Goal: Navigation & Orientation: Find specific page/section

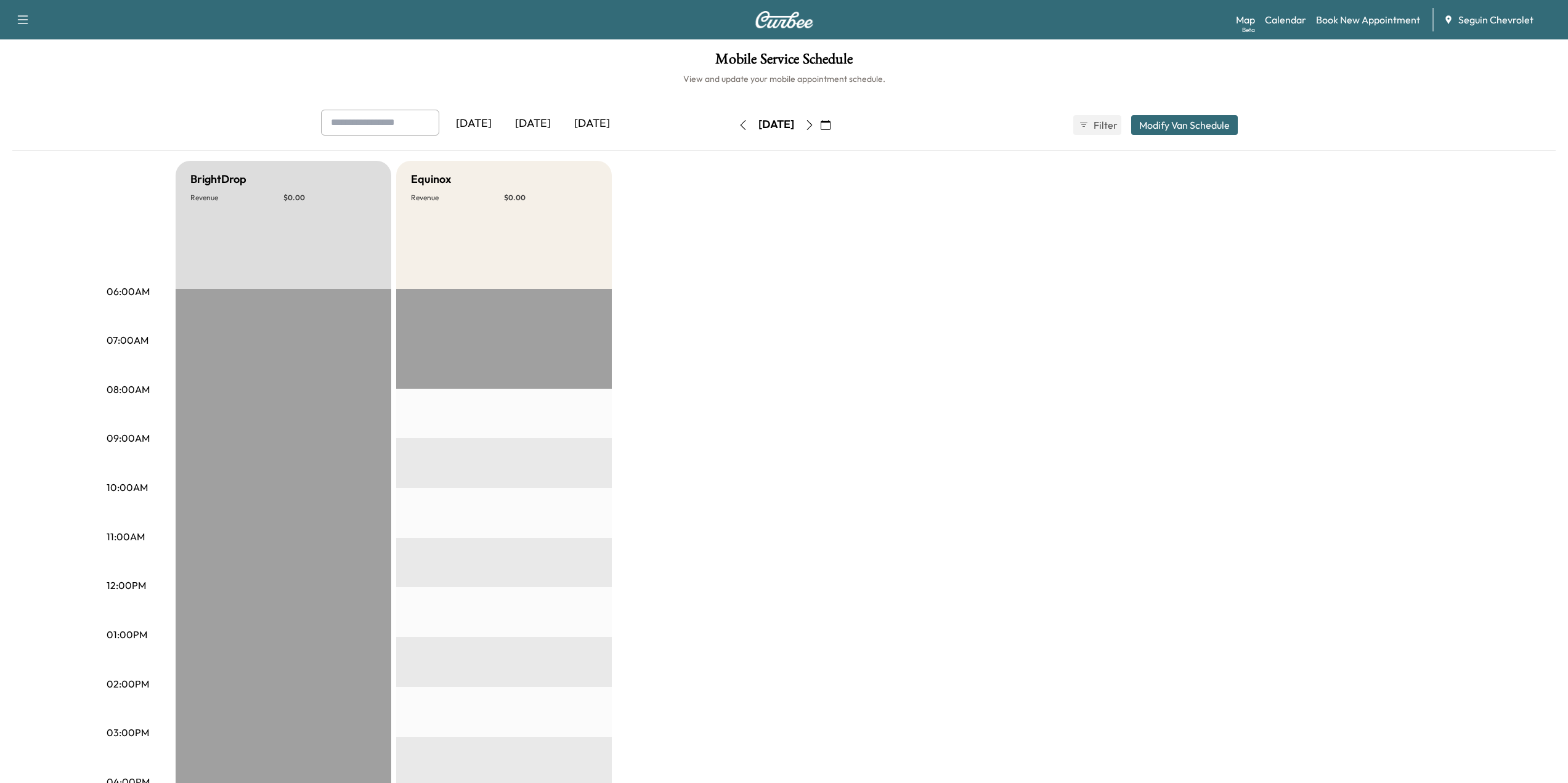
click at [836, 126] on button "button" at bounding box center [825, 125] width 21 height 20
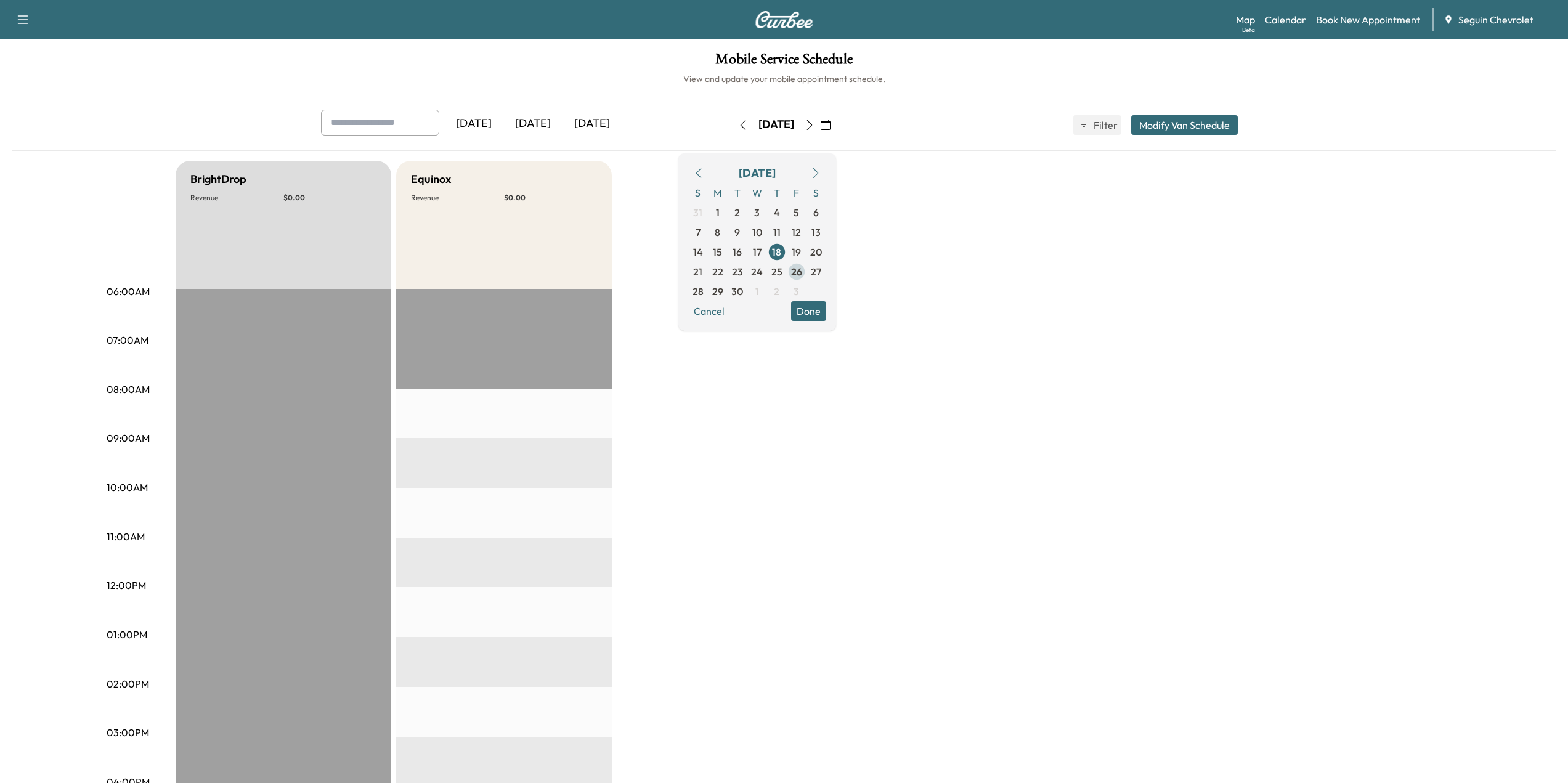
click at [803, 272] on span "26" at bounding box center [797, 272] width 11 height 15
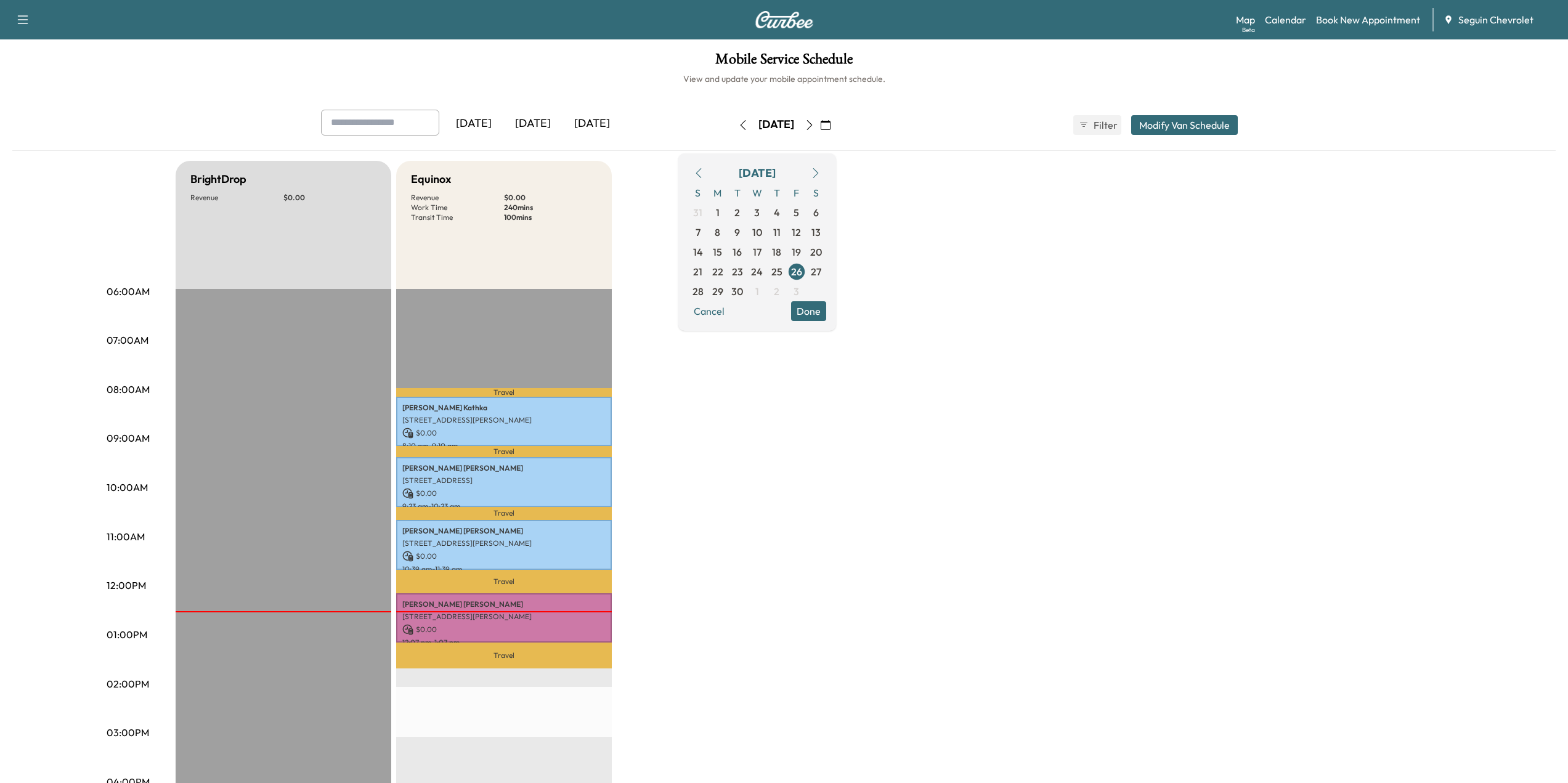
click at [701, 435] on div "BrightDrop Revenue $ 0.00 EST Start Equinox Revenue $ 0.00 Work Time 240 mins T…" at bounding box center [818, 623] width 1286 height 924
click at [799, 287] on span "3" at bounding box center [796, 292] width 6 height 15
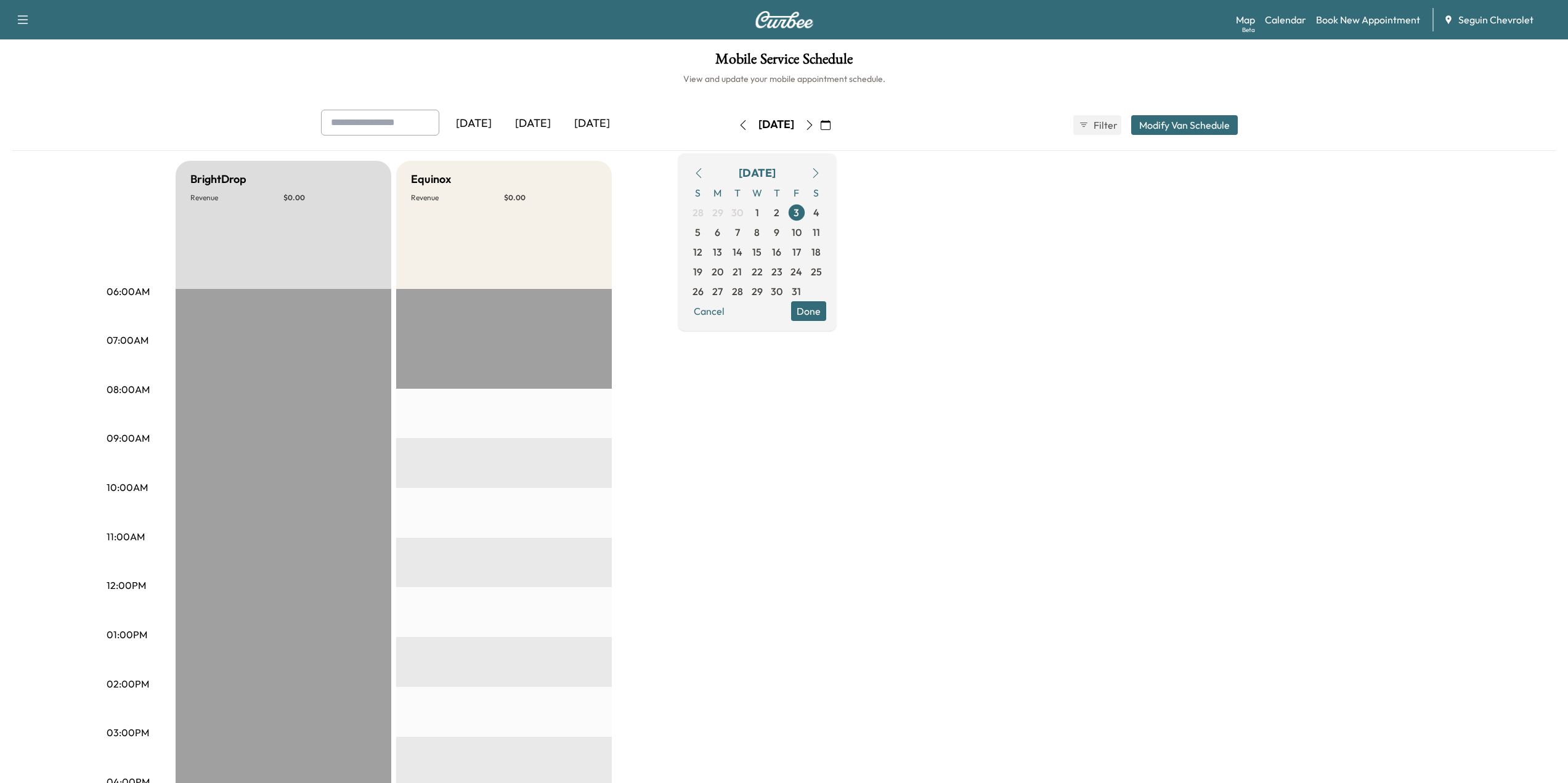
click at [881, 492] on div "BrightDrop Revenue $ 0.00 EST Start Equinox Revenue $ 0.00 EST Start" at bounding box center [818, 623] width 1286 height 924
